Goal: Task Accomplishment & Management: Complete application form

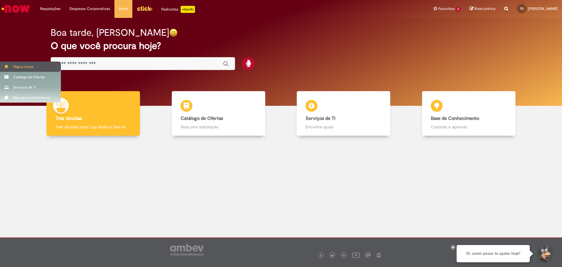
click at [18, 68] on div "Página inicial" at bounding box center [30, 66] width 61 height 10
click at [20, 77] on div "Catálogo de Ofertas" at bounding box center [30, 77] width 61 height 10
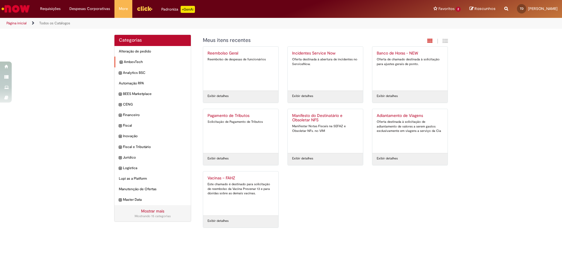
click at [121, 62] on icon "expandir categoria AmbevTech" at bounding box center [121, 62] width 3 height 6
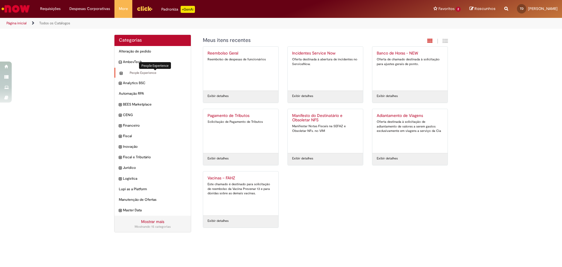
click at [135, 73] on span "People Experience Itens" at bounding box center [155, 73] width 63 height 5
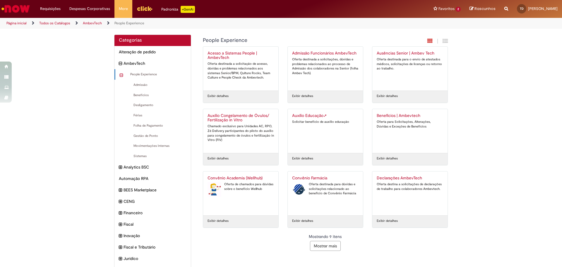
click at [332, 245] on button "Mostrar mais" at bounding box center [325, 246] width 31 height 10
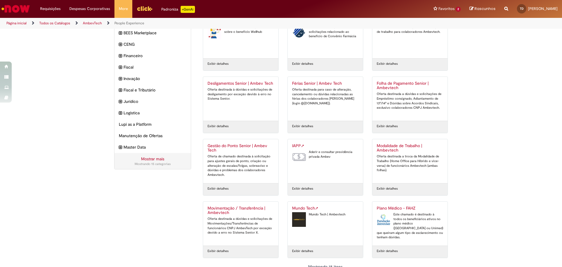
scroll to position [157, 0]
click at [322, 152] on div "Aderir e consultar previdência privada Ambev" at bounding box center [325, 153] width 66 height 9
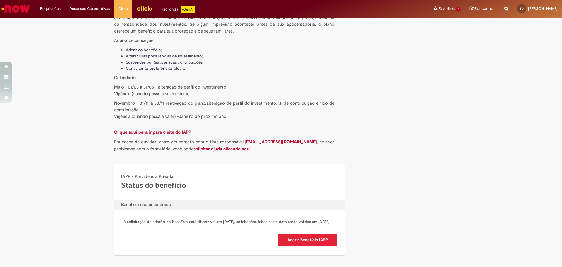
scroll to position [124, 0]
click at [313, 239] on span "Aderir Benefício IAPP" at bounding box center [307, 240] width 41 height 6
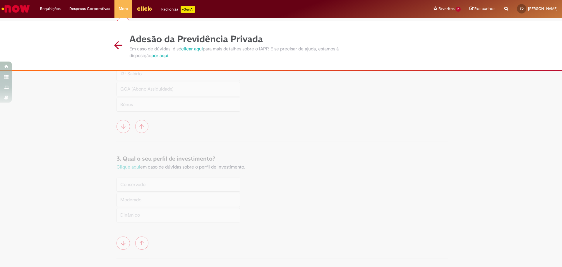
scroll to position [11, 0]
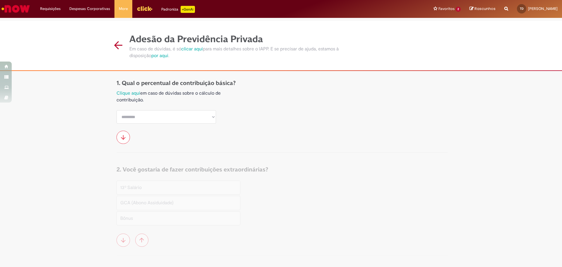
click at [148, 118] on select "********* **** **** **** **** **** **** **** **** **** **** **** **** **** ****" at bounding box center [165, 116] width 99 height 13
click at [158, 118] on select "********* **** **** **** **** **** **** **** **** **** **** **** **** **** ****" at bounding box center [165, 116] width 99 height 13
click at [128, 92] on link "Clique aqui" at bounding box center [128, 93] width 24 height 6
click at [136, 115] on select "********* **** **** **** **** **** **** **** **** **** **** **** **** **** ****" at bounding box center [165, 116] width 99 height 13
select select "*"
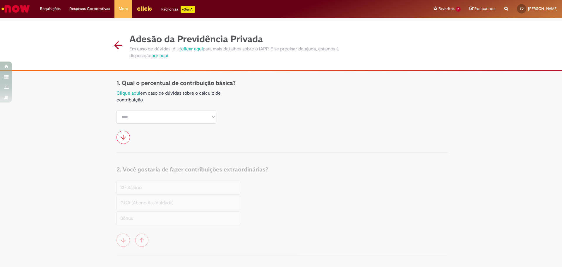
click at [116, 110] on select "********* **** **** **** **** **** **** **** **** **** **** **** **** **** ****" at bounding box center [165, 116] width 99 height 13
click at [124, 135] on link at bounding box center [122, 137] width 13 height 13
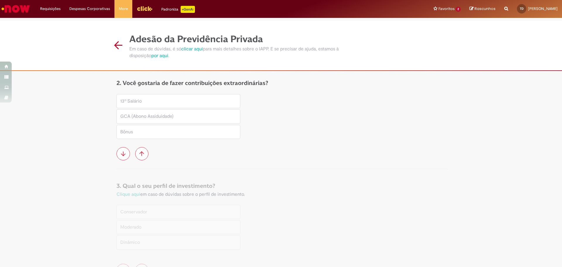
click at [140, 153] on icon at bounding box center [141, 153] width 5 height 5
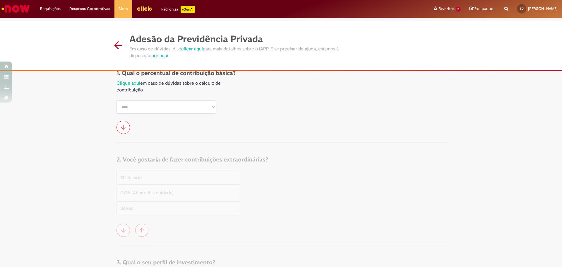
scroll to position [11, 0]
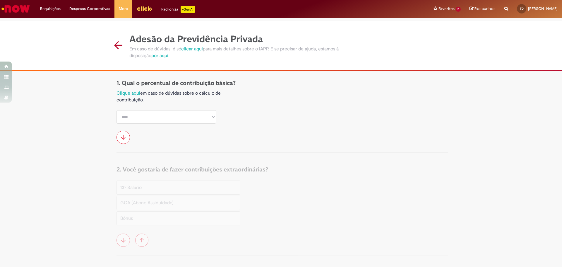
click at [124, 134] on link at bounding box center [122, 137] width 13 height 13
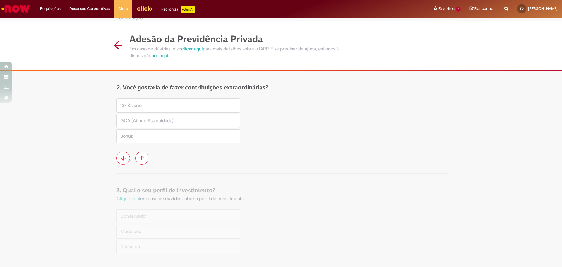
scroll to position [97, 0]
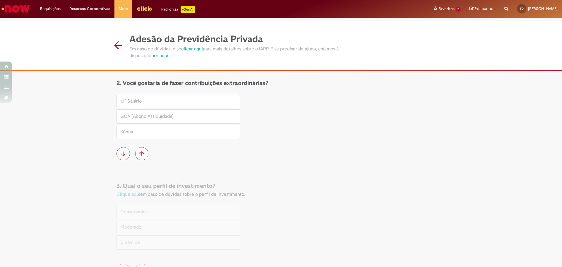
click at [138, 99] on h2 "13º Salário" at bounding box center [174, 101] width 108 height 6
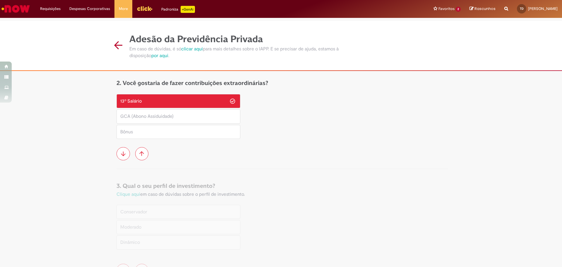
click at [179, 102] on h2 "13º Salário" at bounding box center [174, 101] width 108 height 6
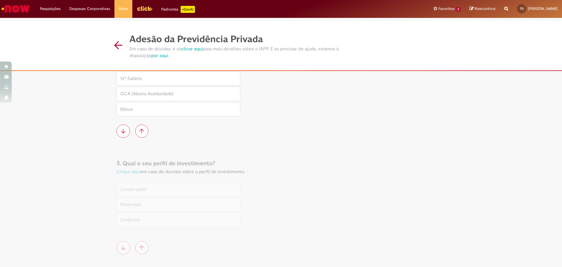
scroll to position [126, 0]
click at [121, 123] on icon at bounding box center [123, 124] width 5 height 5
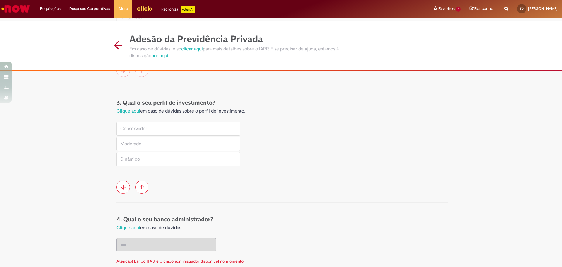
scroll to position [200, 0]
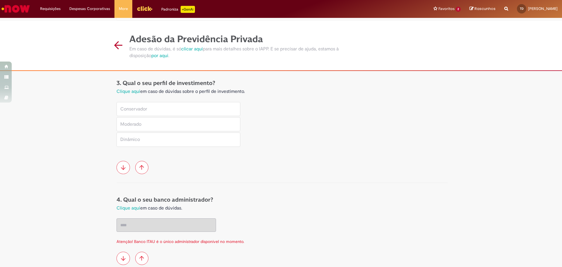
click at [147, 112] on h2 "Conservador" at bounding box center [174, 109] width 108 height 6
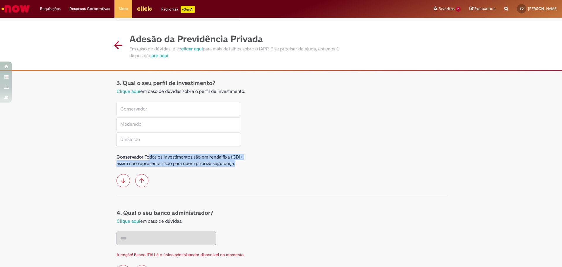
drag, startPoint x: 150, startPoint y: 164, endPoint x: 246, endPoint y: 177, distance: 97.4
click at [246, 177] on div "3. Qual o seu perfil de investimento? 1. Qual o seu perfil de investimento? Cli…" at bounding box center [282, 137] width 340 height 129
click at [155, 167] on h2 "Conservador: Todos os investimentos são em renda fixa (CDI), assim não represen…" at bounding box center [180, 160] width 129 height 13
click at [183, 127] on h2 "Moderado" at bounding box center [174, 124] width 108 height 6
drag, startPoint x: 121, startPoint y: 171, endPoint x: 228, endPoint y: 165, distance: 107.8
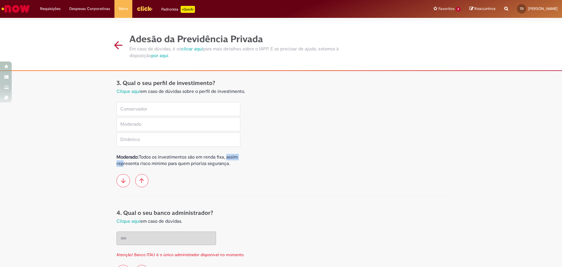
click at [228, 165] on h2 "Moderado: Todos os investimentos são em renda fixa, assim representa risco míni…" at bounding box center [180, 160] width 129 height 13
click at [217, 167] on h2 "Moderado: Todos os investimentos são em renda fixa, assim representa risco míni…" at bounding box center [180, 160] width 129 height 13
click at [153, 142] on label "Dinâmico" at bounding box center [178, 139] width 124 height 14
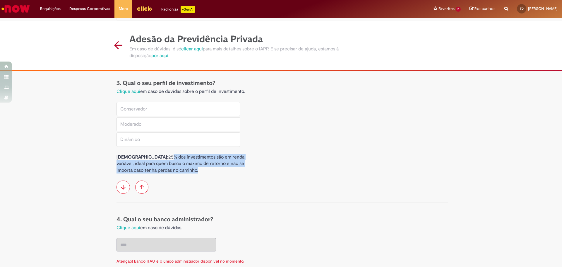
drag, startPoint x: 143, startPoint y: 164, endPoint x: 237, endPoint y: 177, distance: 94.5
click at [237, 173] on h2 "Dinâmico: 25% dos investimentos são em renda variável, ideal para quem busca o …" at bounding box center [180, 164] width 129 height 20
click at [181, 170] on h2 "Dinâmico: 25% dos investimentos são em renda variável, ideal para quem busca o …" at bounding box center [180, 164] width 129 height 20
drag, startPoint x: 153, startPoint y: 169, endPoint x: 247, endPoint y: 174, distance: 93.8
click at [247, 174] on div "3. Qual o seu perfil de investimento? 1. Qual o seu perfil de investimento? Cli…" at bounding box center [282, 141] width 340 height 136
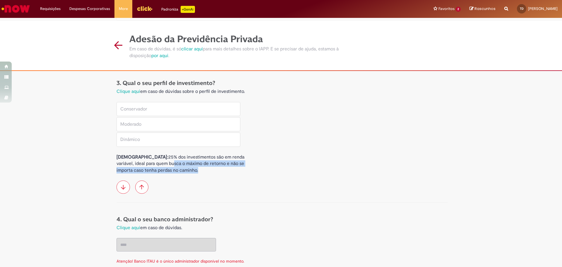
click at [220, 173] on h2 "Dinâmico: 25% dos investimentos são em renda variável, ideal para quem busca o …" at bounding box center [180, 164] width 129 height 20
drag, startPoint x: 147, startPoint y: 170, endPoint x: 193, endPoint y: 181, distance: 47.9
click at [193, 181] on div "3. Qual o seu perfil de investimento? 1. Qual o seu perfil de investimento? Cli…" at bounding box center [282, 141] width 340 height 136
click at [191, 173] on h2 "Dinâmico: 25% dos investimentos são em renda variável, ideal para quem busca o …" at bounding box center [180, 164] width 129 height 20
click at [153, 127] on h2 "Moderado" at bounding box center [174, 124] width 108 height 6
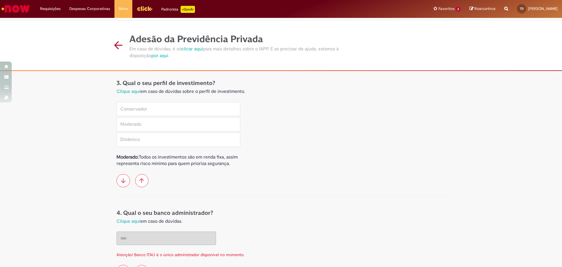
click at [160, 112] on h2 "Conservador" at bounding box center [174, 109] width 108 height 6
click at [187, 126] on label "Moderado" at bounding box center [178, 124] width 124 height 14
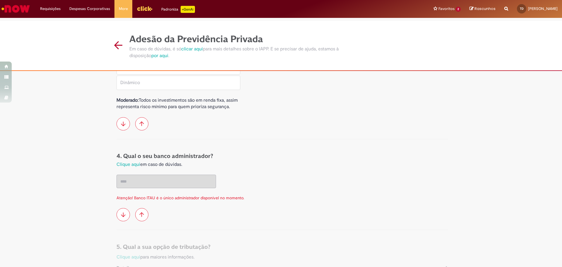
scroll to position [258, 0]
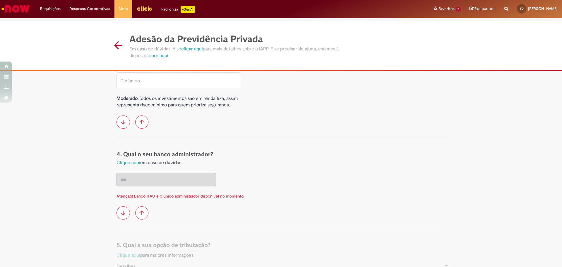
click at [122, 124] on icon at bounding box center [123, 121] width 5 height 5
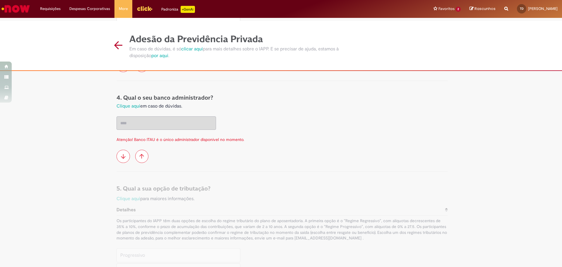
scroll to position [336, 0]
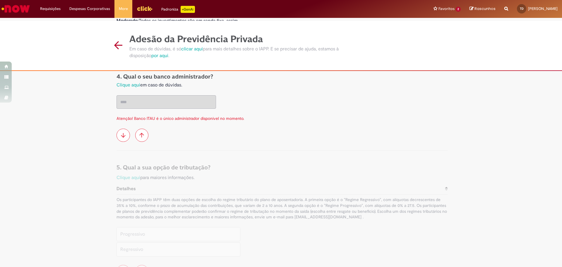
click at [121, 139] on link at bounding box center [122, 134] width 13 height 13
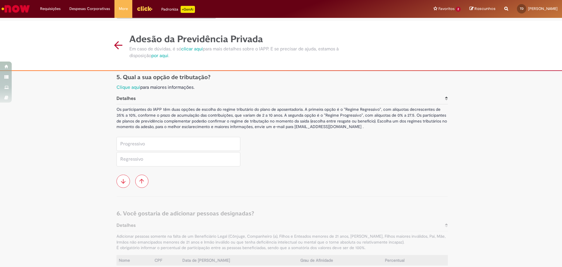
scroll to position [427, 0]
drag, startPoint x: 146, startPoint y: 85, endPoint x: 202, endPoint y: 93, distance: 57.1
click at [202, 93] on div "5. Qual a sua opção de tributação? Clique aqui para maiores informações. Detalh…" at bounding box center [282, 135] width 340 height 136
click at [202, 80] on h2 "5. Qual a sua opção de tributação?" at bounding box center [281, 77] width 331 height 8
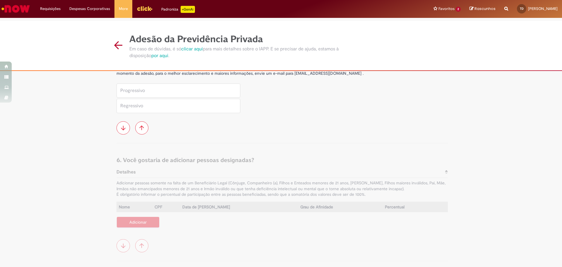
scroll to position [485, 0]
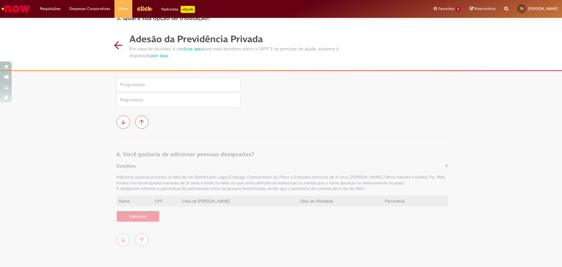
click at [121, 124] on icon at bounding box center [123, 122] width 5 height 5
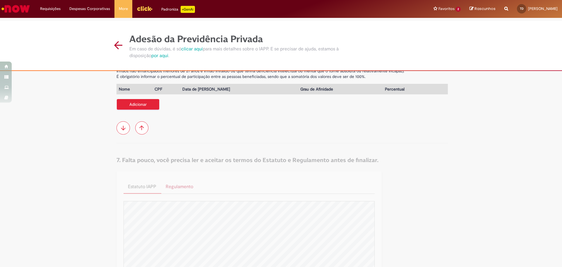
scroll to position [621, 0]
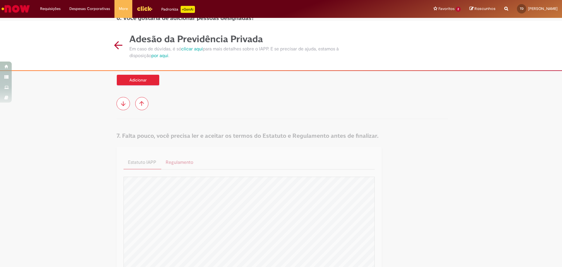
click at [123, 106] on icon at bounding box center [123, 103] width 5 height 5
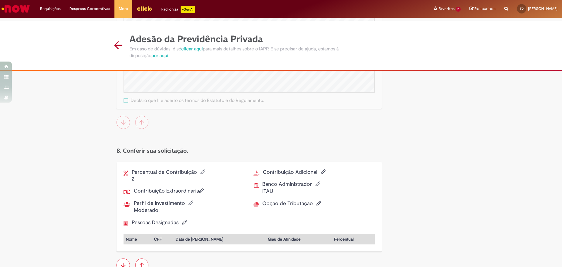
scroll to position [885, 0]
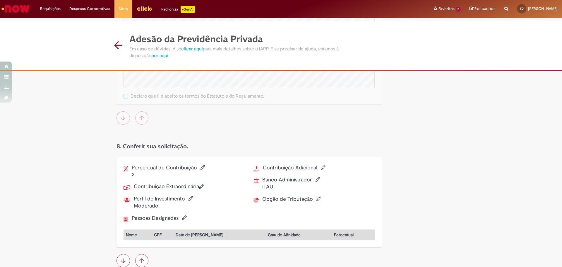
click at [121, 122] on link at bounding box center [122, 117] width 13 height 13
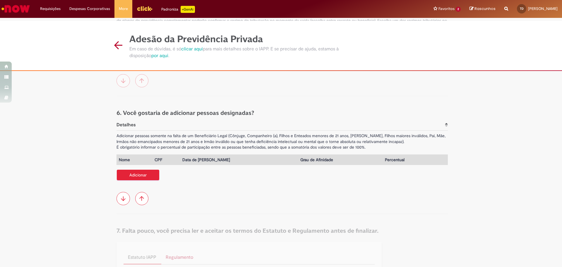
scroll to position [380, 0]
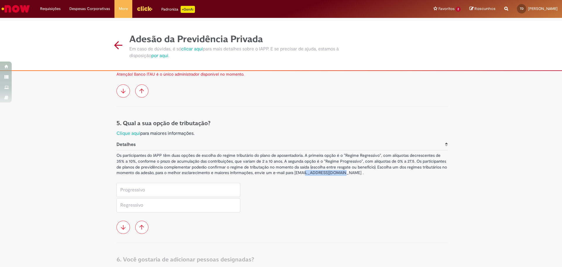
drag, startPoint x: 293, startPoint y: 179, endPoint x: 330, endPoint y: 179, distance: 37.5
click at [330, 175] on div "Os participantes do IAPP têm duas opções de escolha do regime tributário do pla…" at bounding box center [281, 163] width 331 height 23
copy div "[EMAIL_ADDRESS][DOMAIN_NAME]"
